Goal: Information Seeking & Learning: Learn about a topic

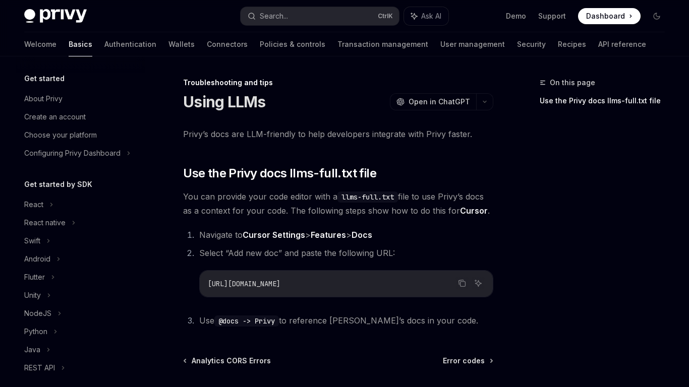
scroll to position [149, 0]
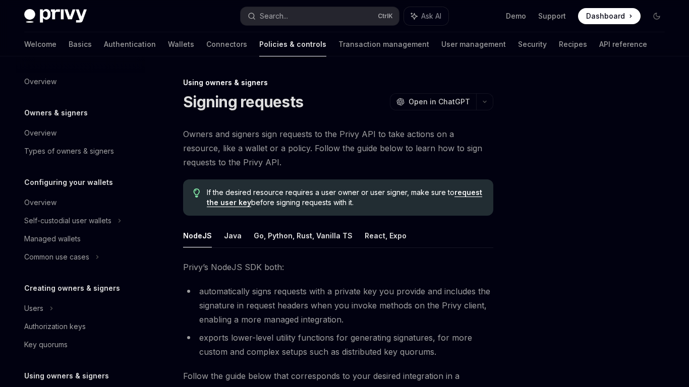
scroll to position [229, 0]
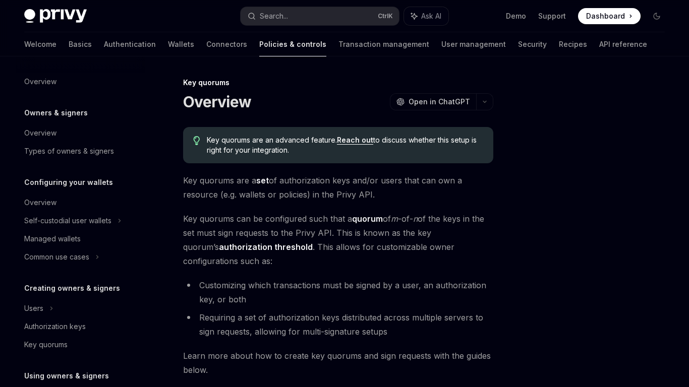
scroll to position [299, 0]
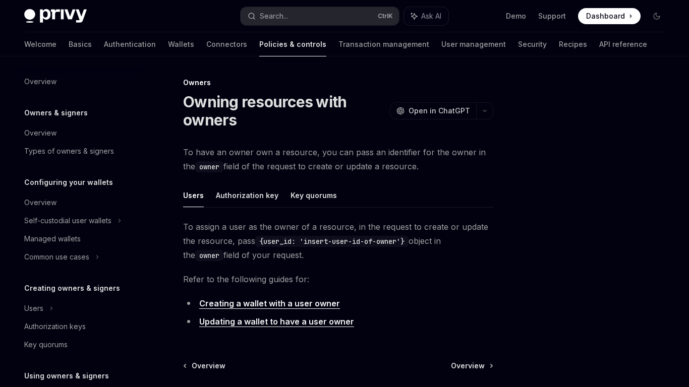
scroll to position [211, 0]
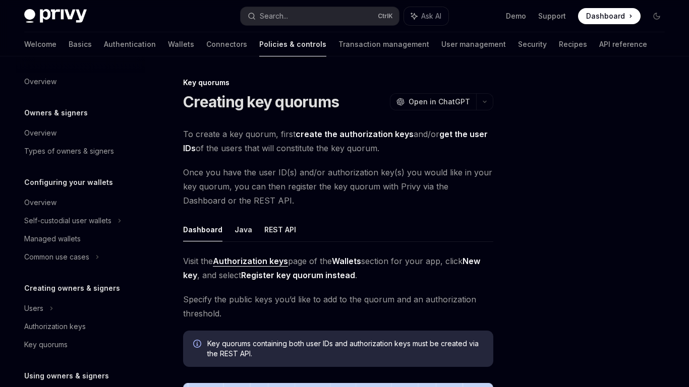
scroll to position [317, 0]
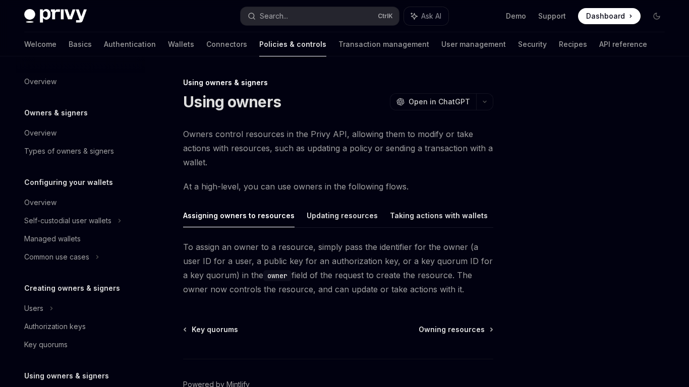
scroll to position [175, 0]
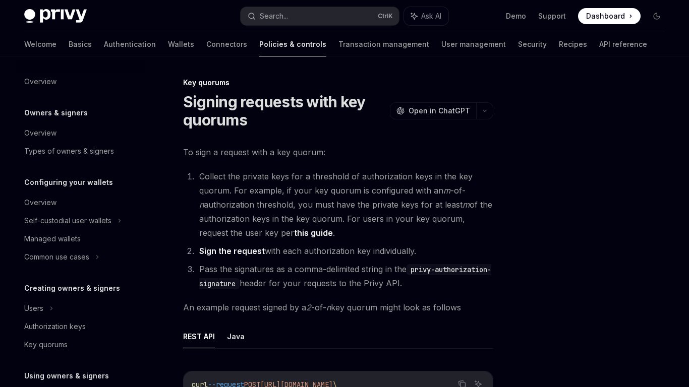
scroll to position [323, 0]
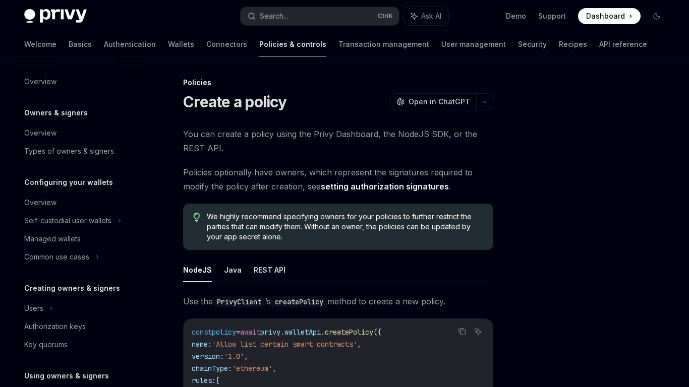
scroll to position [323, 0]
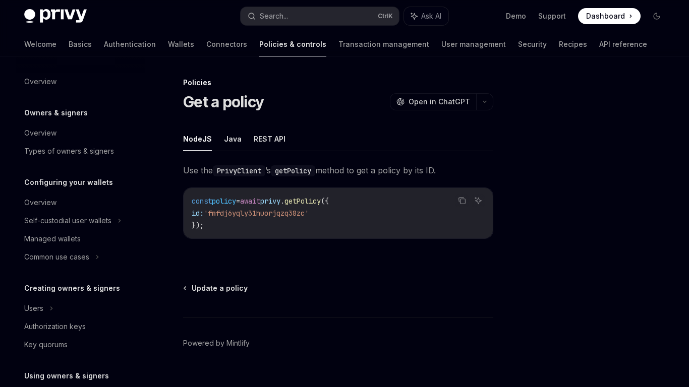
scroll to position [323, 0]
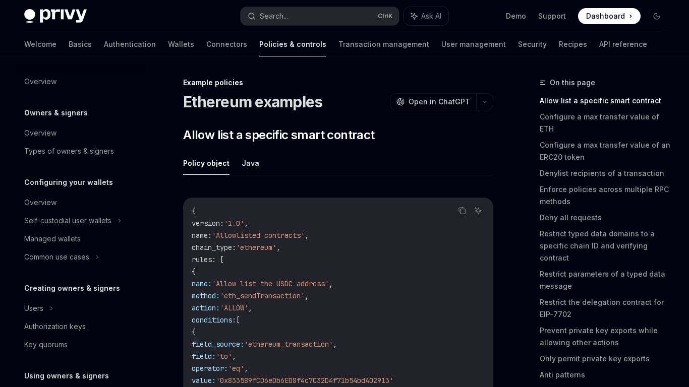
scroll to position [359, 0]
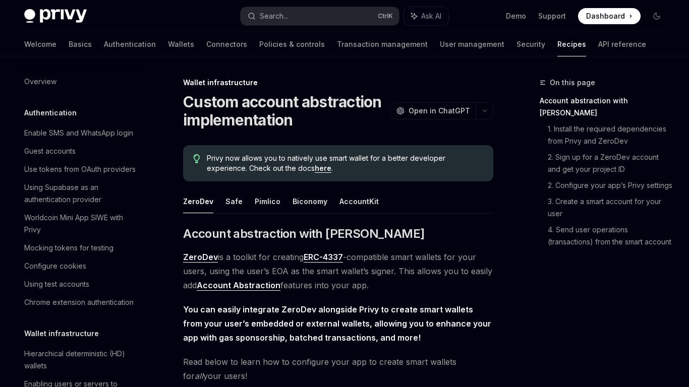
scroll to position [284, 0]
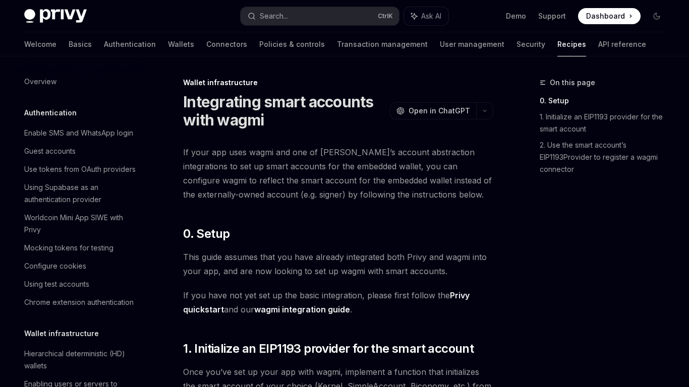
scroll to position [332, 0]
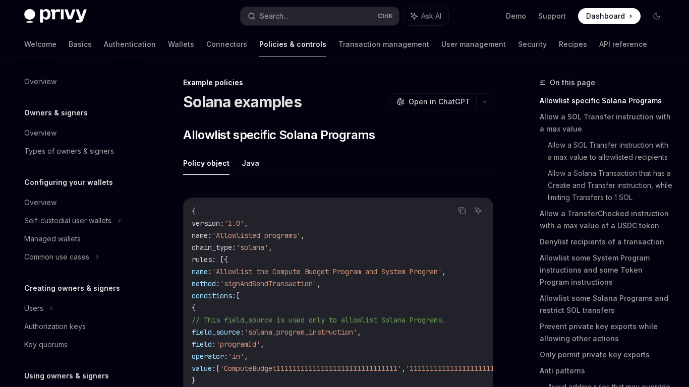
scroll to position [359, 0]
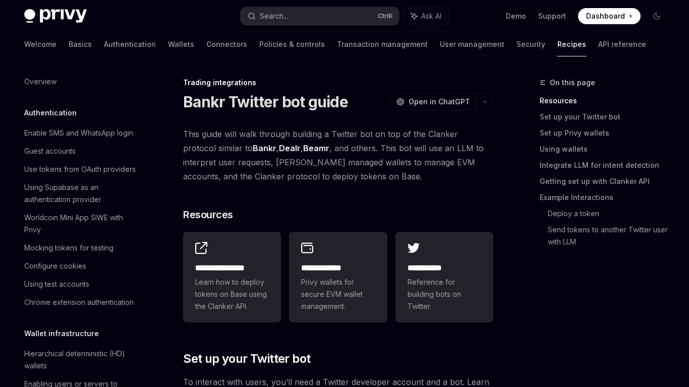
scroll to position [989, 0]
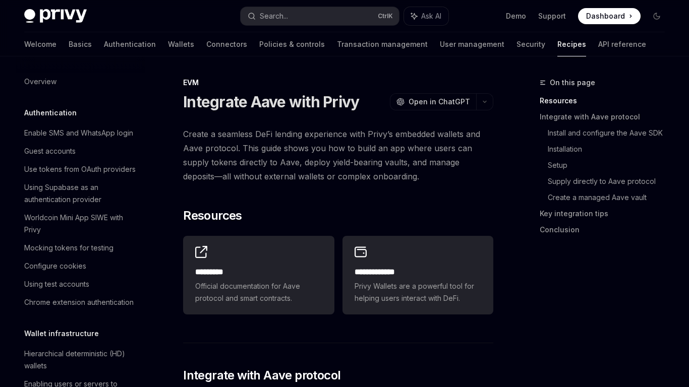
scroll to position [1355, 0]
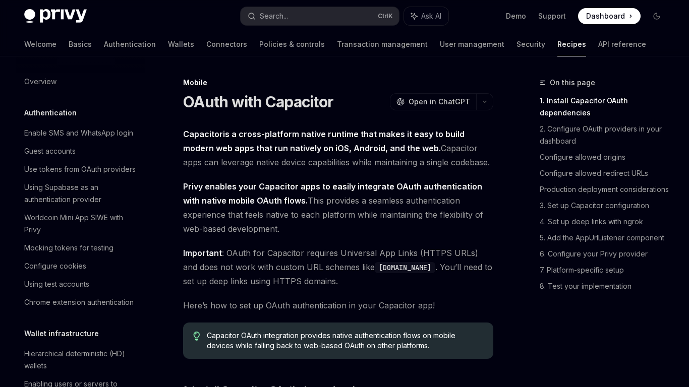
scroll to position [1143, 0]
